Goal: Task Accomplishment & Management: Use online tool/utility

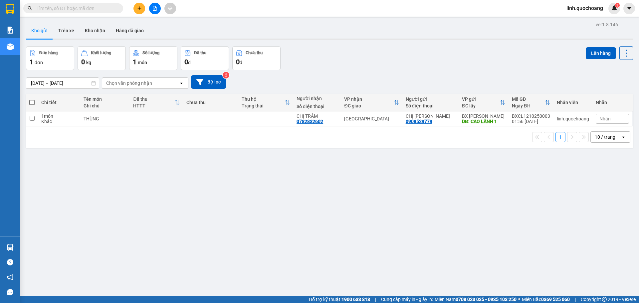
click at [138, 7] on icon "plus" at bounding box center [139, 8] width 5 height 5
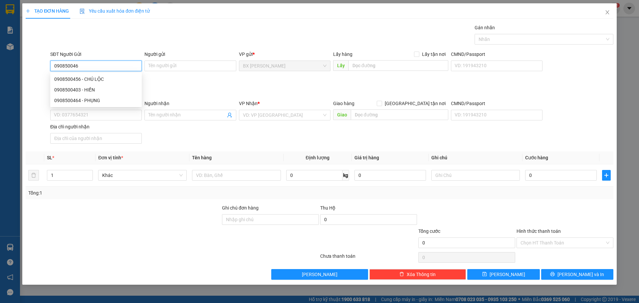
type input "0908500464"
click at [93, 79] on div "0908500464 - PHỤNG" at bounding box center [96, 79] width 84 height 7
type input "PHỤNG"
type input "0908500464"
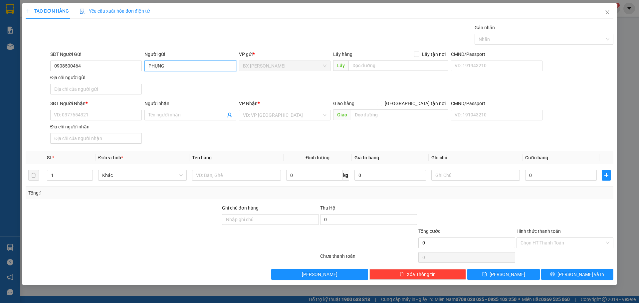
click at [147, 65] on input "PHỤNG" at bounding box center [190, 66] width 92 height 11
type input "CHỊ PHỤNG"
click at [96, 115] on input "SĐT Người Nhận *" at bounding box center [96, 115] width 92 height 11
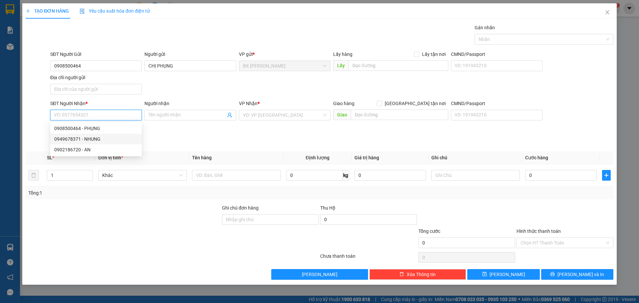
click at [96, 139] on div "0949678371 - NHUNG" at bounding box center [96, 138] width 84 height 7
type input "0949678371"
type input "NHUNG"
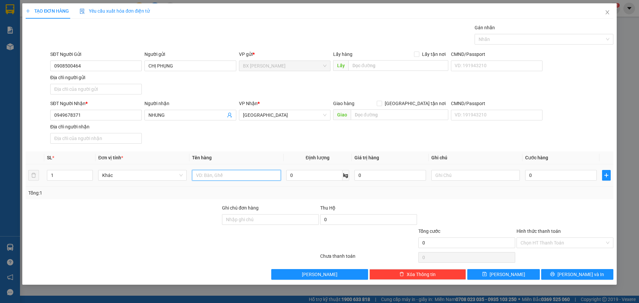
click at [204, 174] on input "text" at bounding box center [236, 175] width 89 height 11
type input "XE MÁY + CHÌA KHÓA"
click at [453, 176] on input "text" at bounding box center [475, 175] width 89 height 11
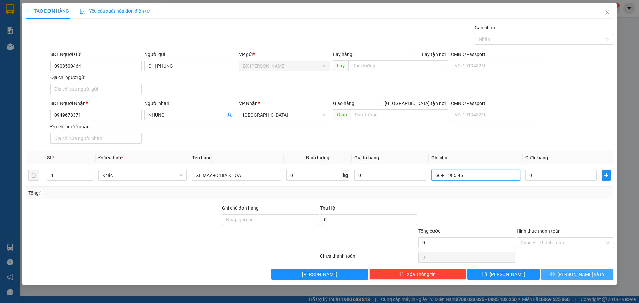
type input "66-F1 985.45"
click at [563, 273] on button "[PERSON_NAME] và In" at bounding box center [577, 274] width 72 height 11
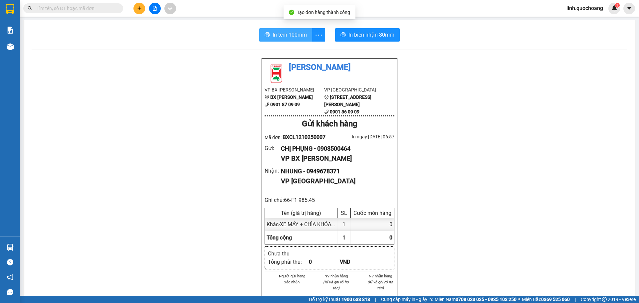
click at [304, 34] on span "In tem 100mm" at bounding box center [290, 35] width 34 height 8
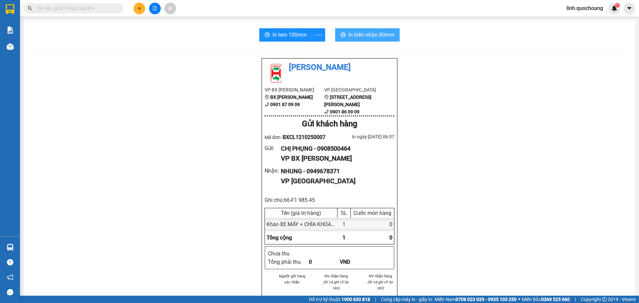
drag, startPoint x: 367, startPoint y: 35, endPoint x: 373, endPoint y: 42, distance: 9.3
click at [367, 35] on span "In biên nhận 80mm" at bounding box center [371, 35] width 46 height 8
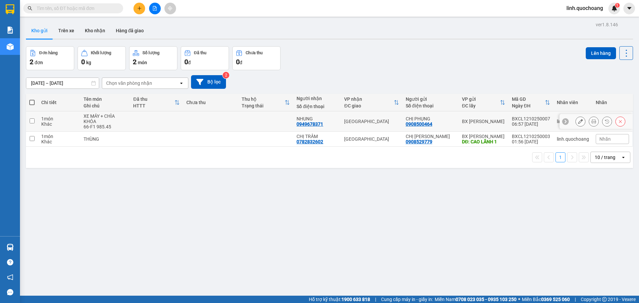
click at [30, 121] on input "checkbox" at bounding box center [32, 120] width 5 height 5
checkbox input "true"
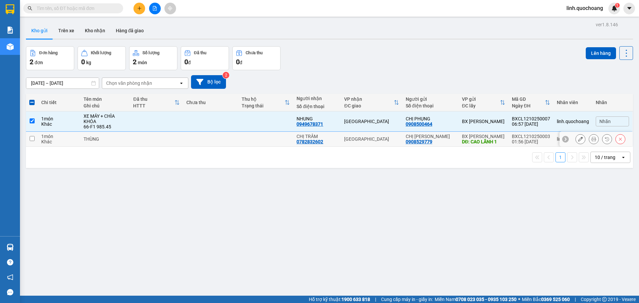
click at [33, 139] on input "checkbox" at bounding box center [32, 138] width 5 height 5
checkbox input "true"
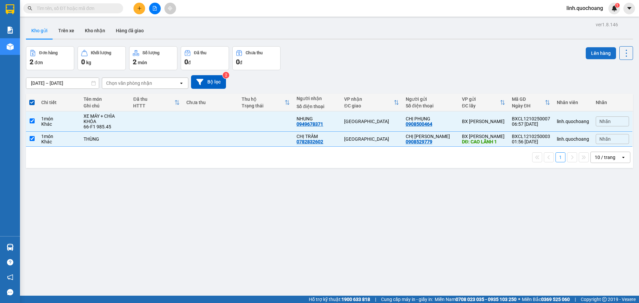
click at [593, 54] on button "Lên hàng" at bounding box center [601, 53] width 30 height 12
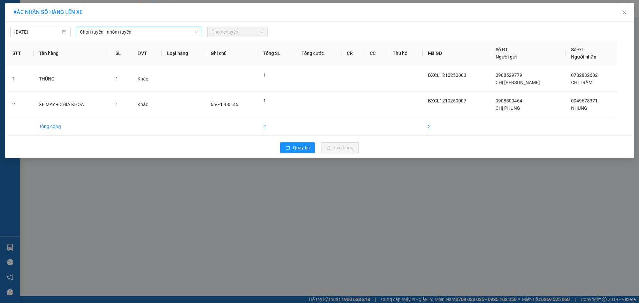
click at [194, 31] on span "Chọn tuyến - nhóm tuyến" at bounding box center [139, 32] width 118 height 10
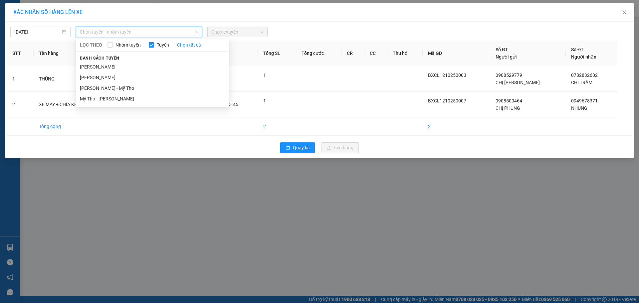
click at [123, 64] on li "Cao Lãnh - Hồ Chí Minh" at bounding box center [152, 67] width 153 height 11
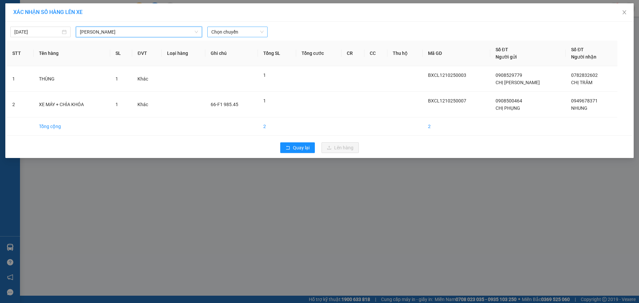
click at [252, 32] on span "Chọn chuyến" at bounding box center [237, 32] width 52 height 10
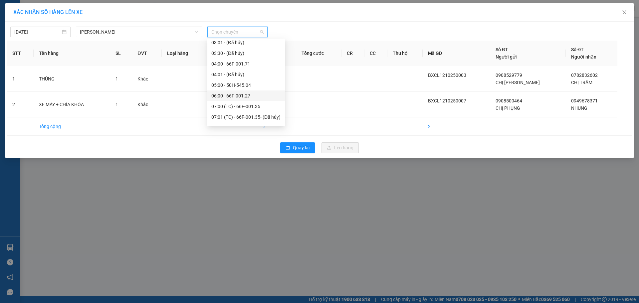
scroll to position [100, 0]
click at [241, 72] on div "07:00 (TC) - 66F-001.35" at bounding box center [246, 73] width 70 height 7
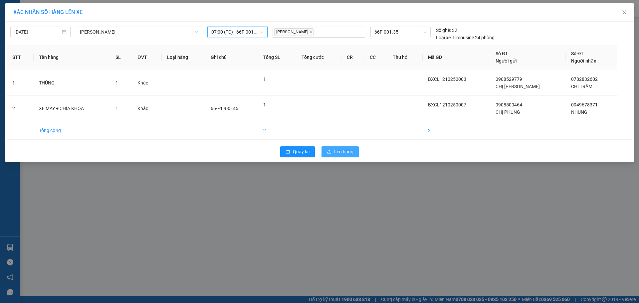
click at [335, 151] on span "Lên hàng" at bounding box center [343, 151] width 19 height 7
